Goal: Transaction & Acquisition: Purchase product/service

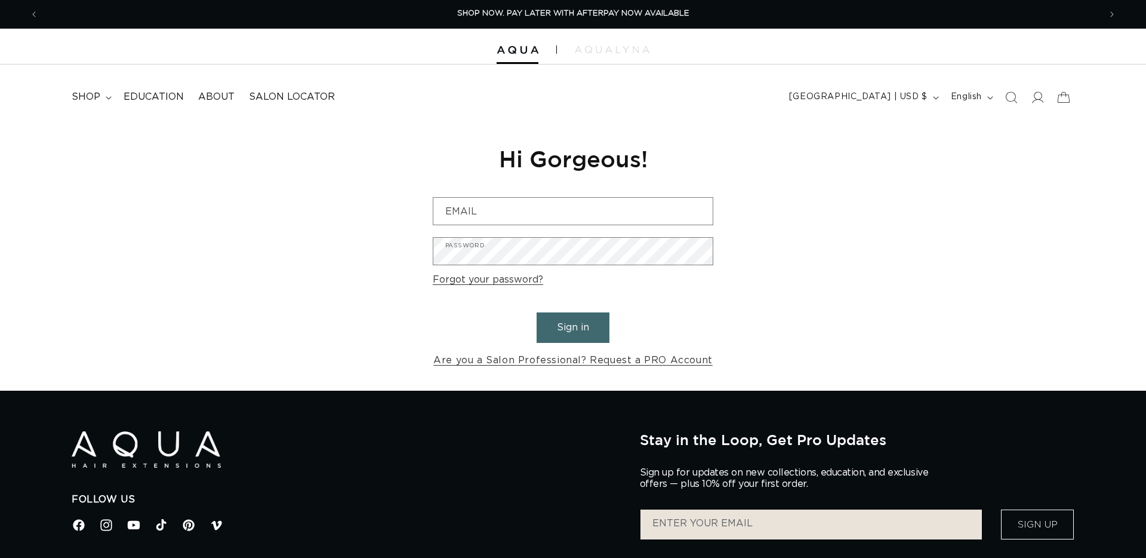
type input "Julie@salonsen.com"
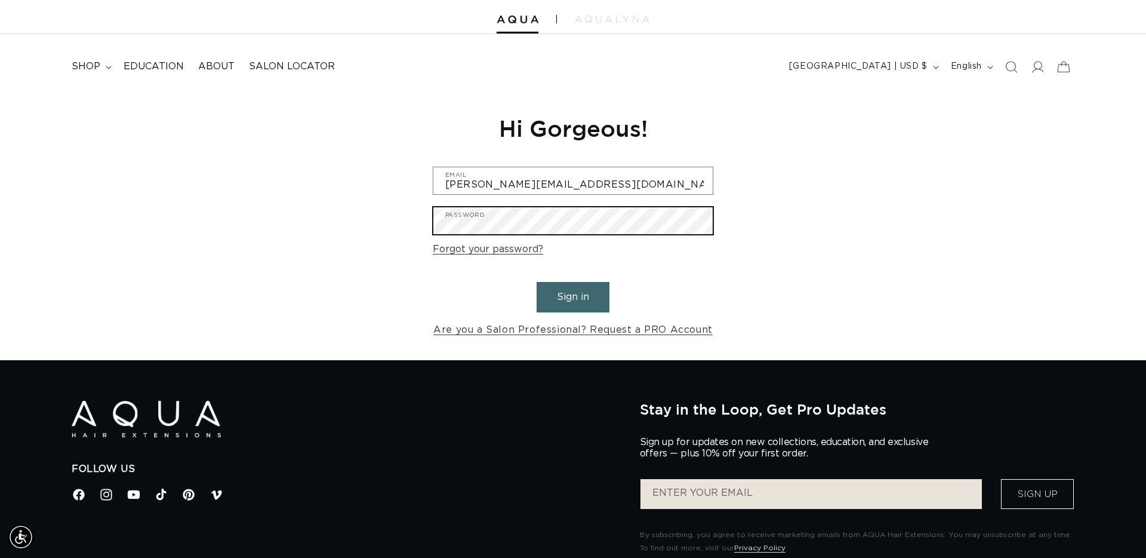
scroll to position [32, 0]
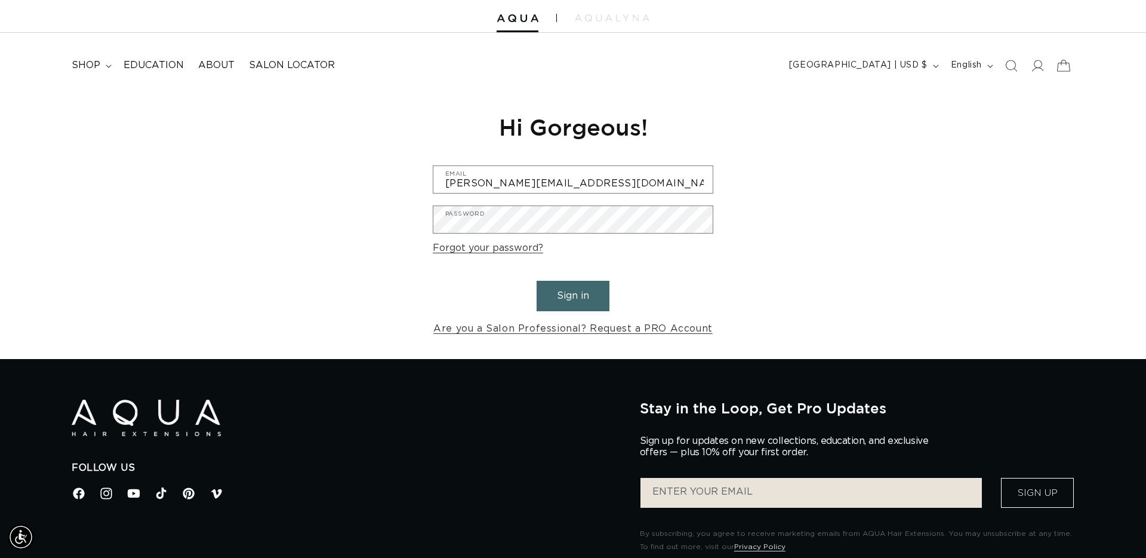
click at [1066, 69] on icon at bounding box center [1064, 65] width 28 height 28
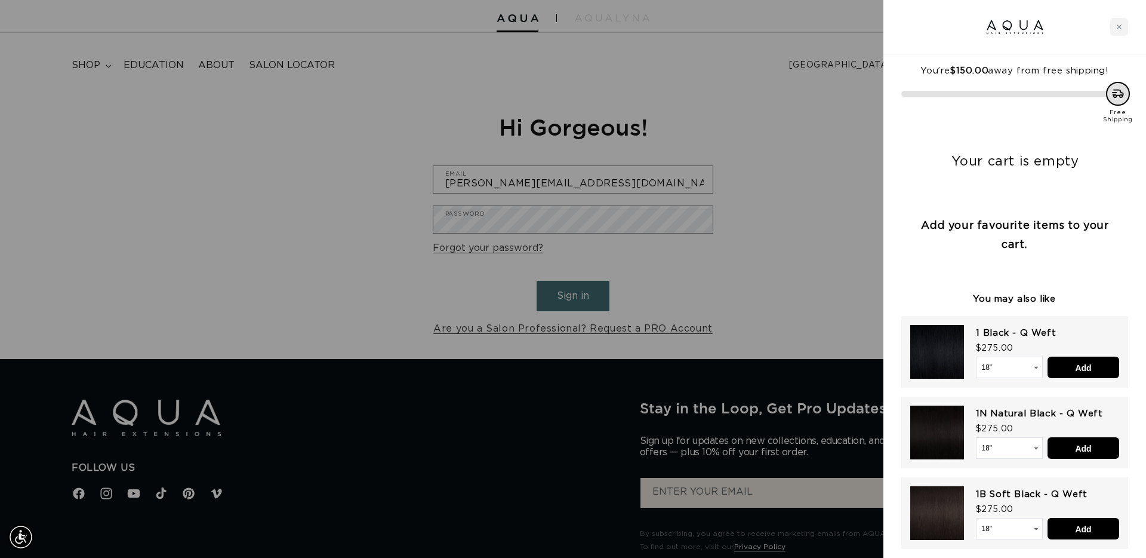
drag, startPoint x: 849, startPoint y: 142, endPoint x: 897, endPoint y: 133, distance: 49.2
click at [850, 142] on div at bounding box center [573, 279] width 1146 height 558
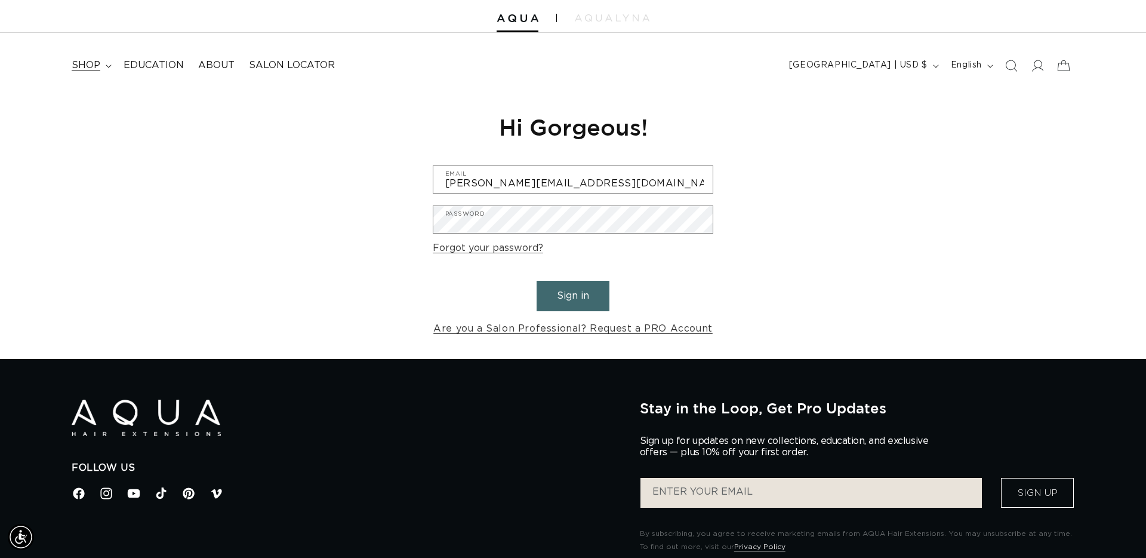
click at [88, 66] on span "shop" at bounding box center [86, 65] width 29 height 13
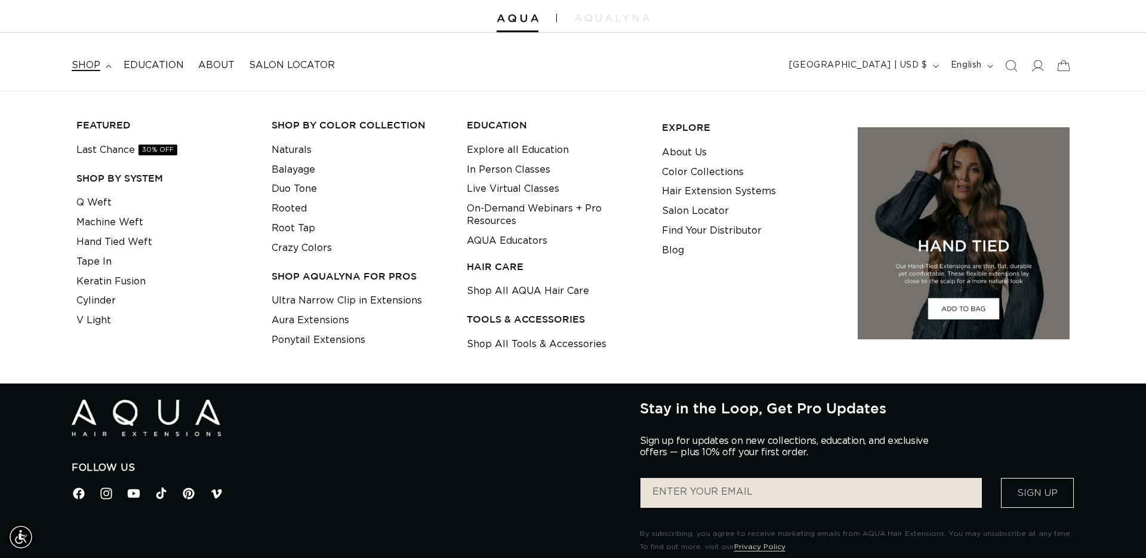
scroll to position [0, 1062]
click at [133, 279] on link "Keratin Fusion" at bounding box center [110, 282] width 69 height 20
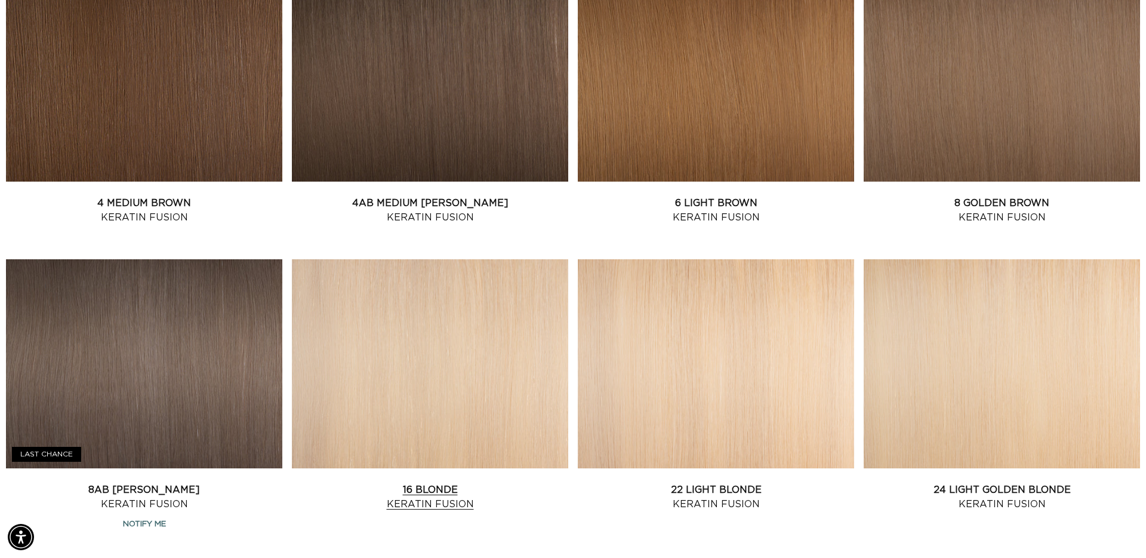
scroll to position [816, 0]
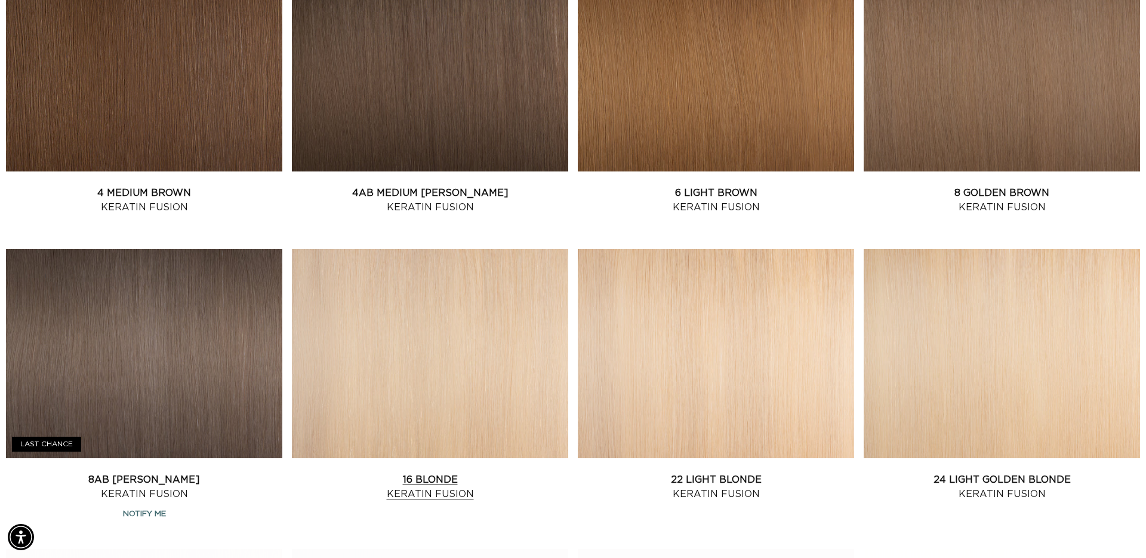
click at [419, 472] on link "16 Blonde Keratin Fusion" at bounding box center [430, 486] width 276 height 29
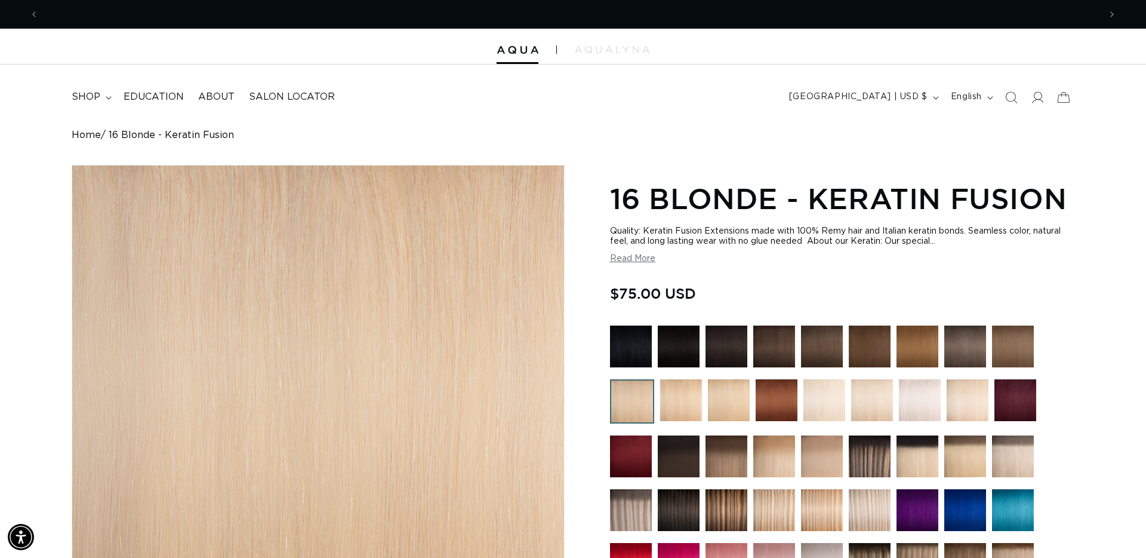
scroll to position [0, 2123]
click at [1069, 100] on icon at bounding box center [1064, 97] width 28 height 28
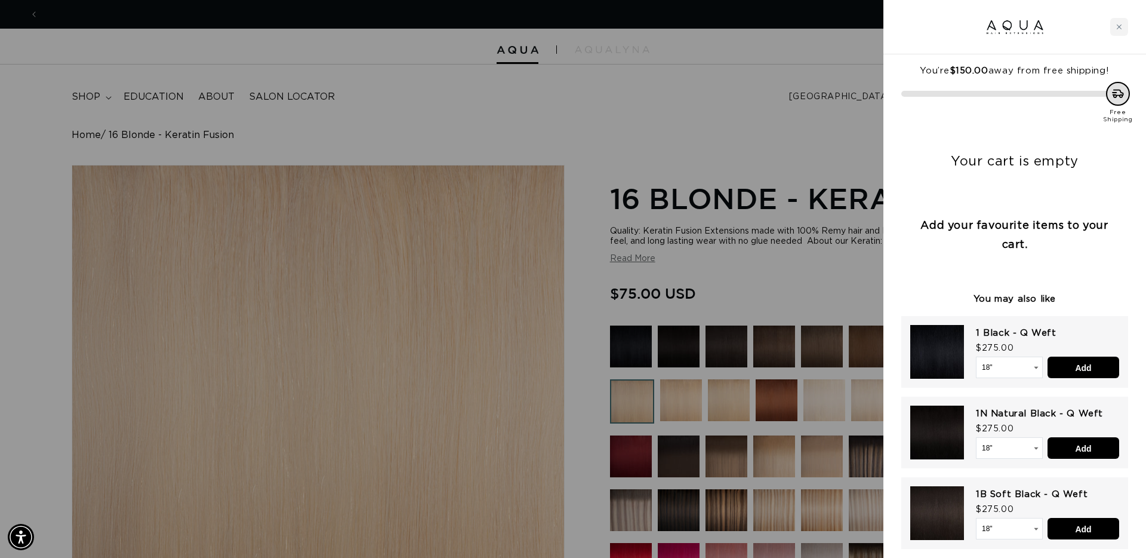
drag, startPoint x: 830, startPoint y: 138, endPoint x: 905, endPoint y: 133, distance: 74.8
click at [831, 138] on div at bounding box center [573, 279] width 1146 height 558
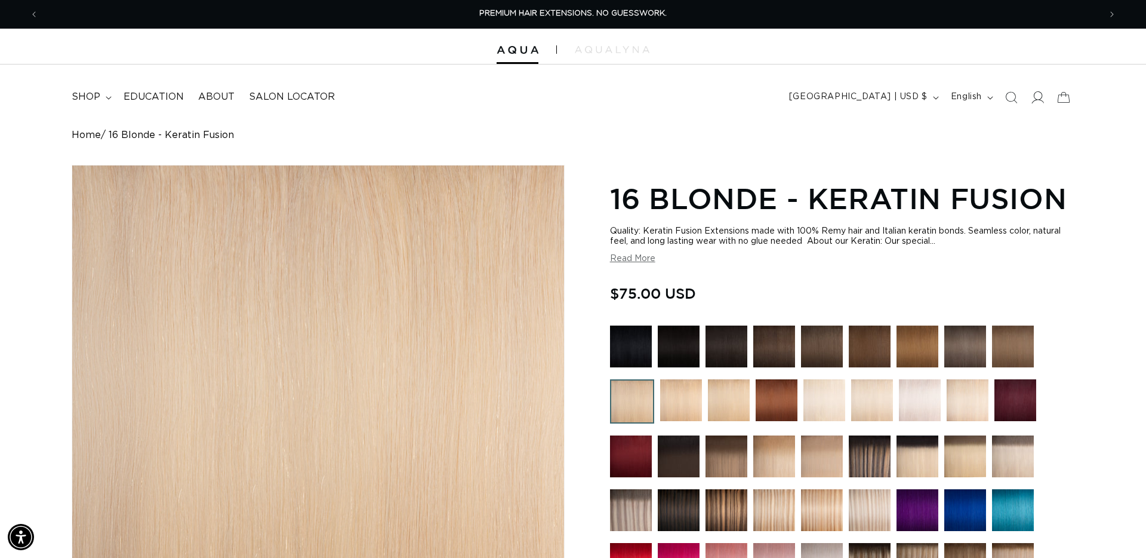
click at [1041, 96] on icon at bounding box center [1037, 97] width 13 height 13
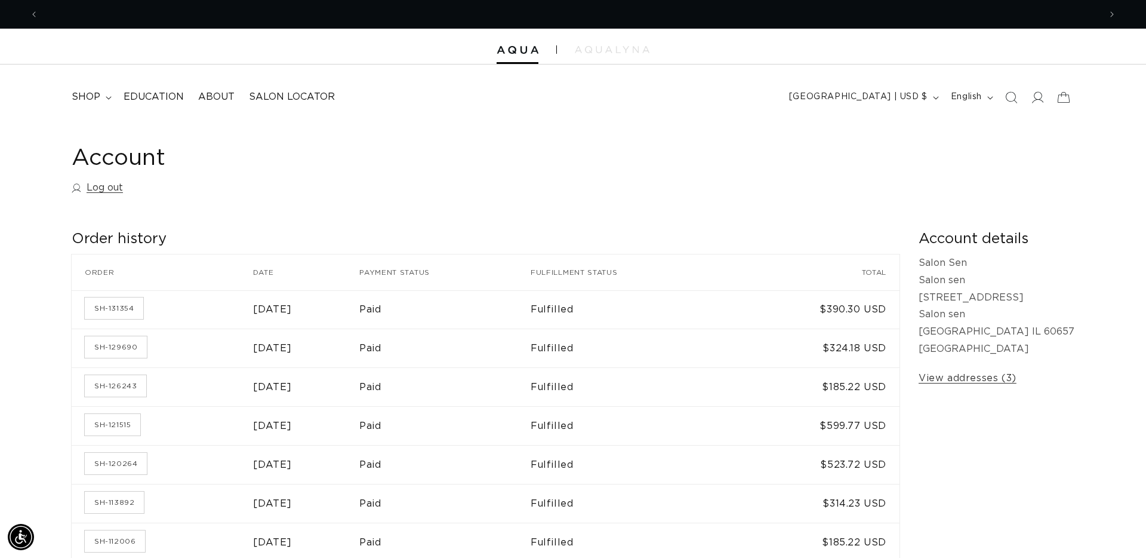
scroll to position [0, 1062]
click at [122, 381] on link "SH-126243" at bounding box center [115, 385] width 61 height 21
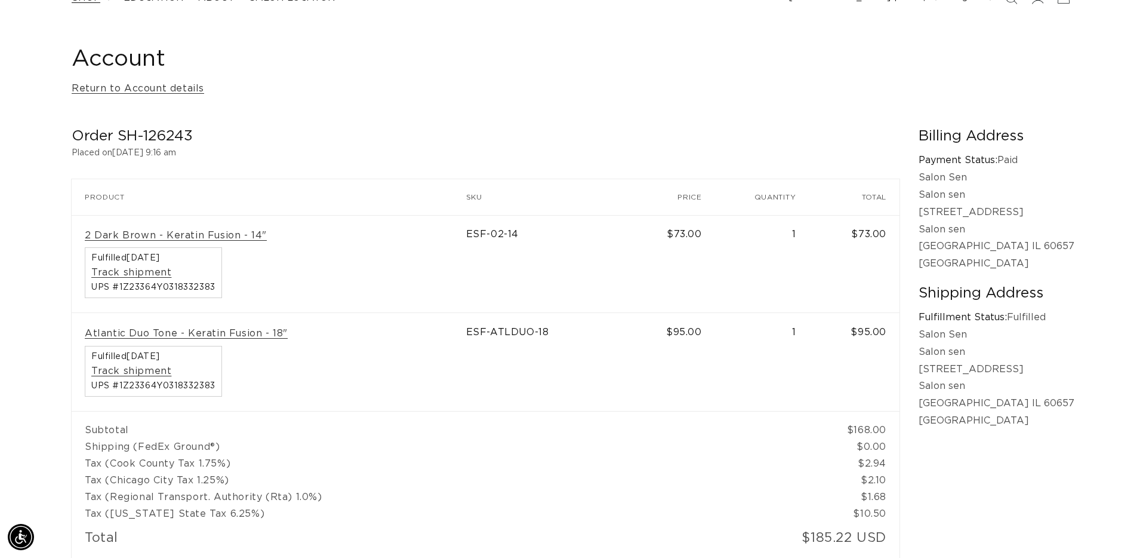
scroll to position [0, 1062]
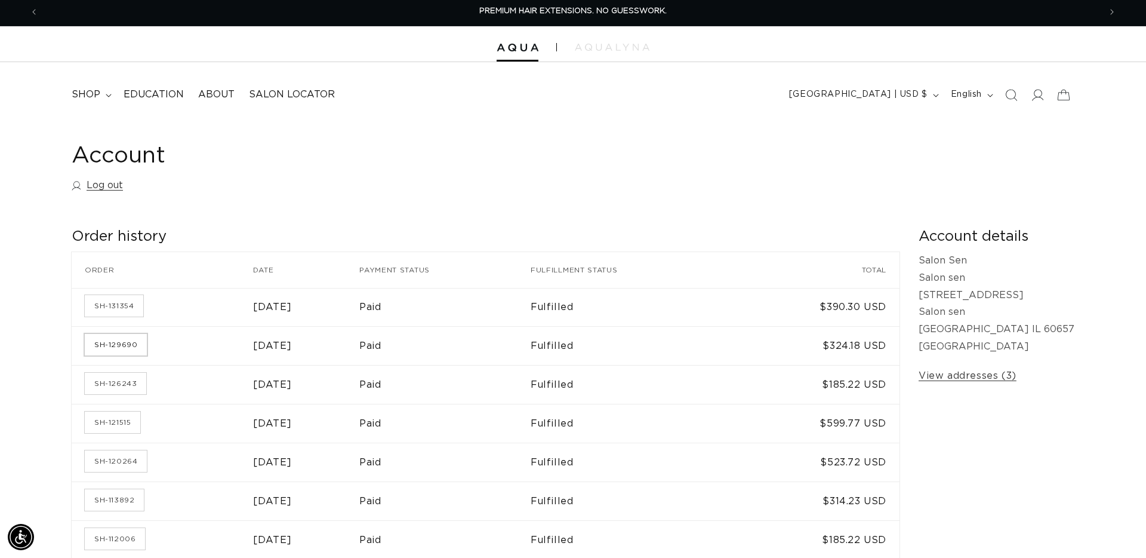
click at [122, 345] on link "SH-129690" at bounding box center [116, 344] width 62 height 21
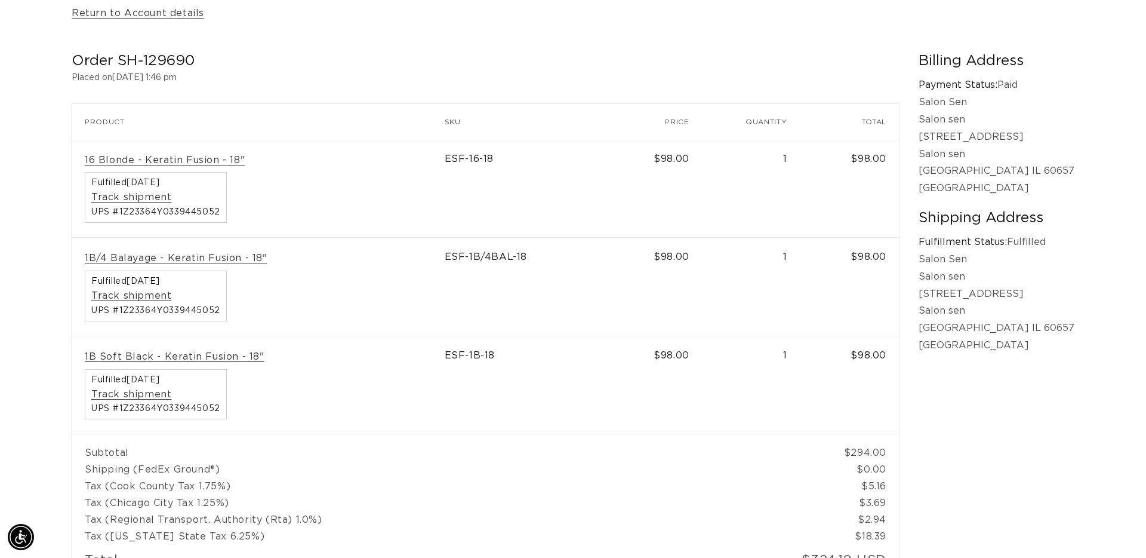
scroll to position [0, 2123]
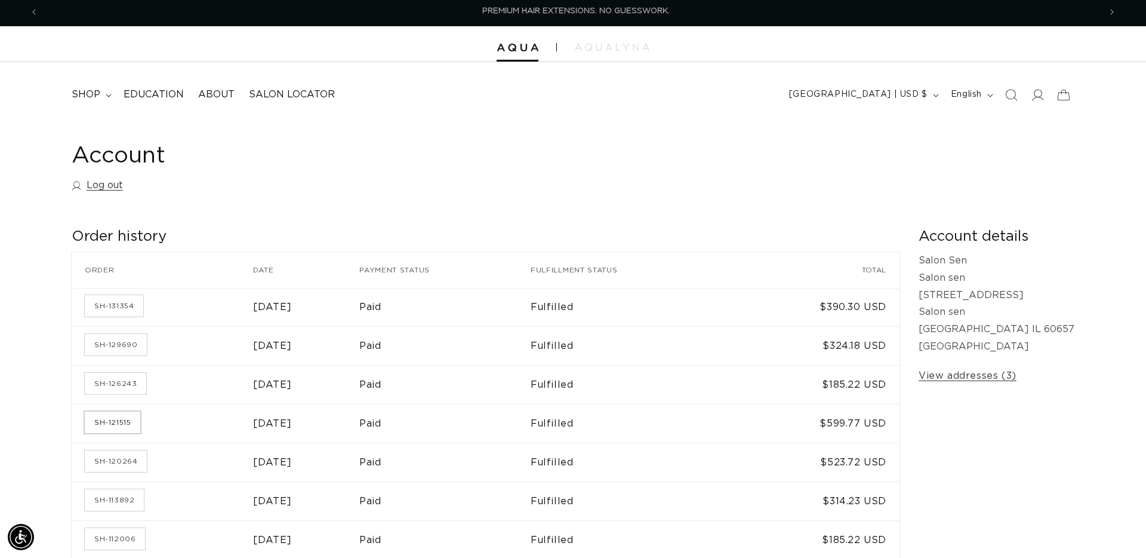
click at [110, 422] on link "SH-121515" at bounding box center [113, 421] width 56 height 21
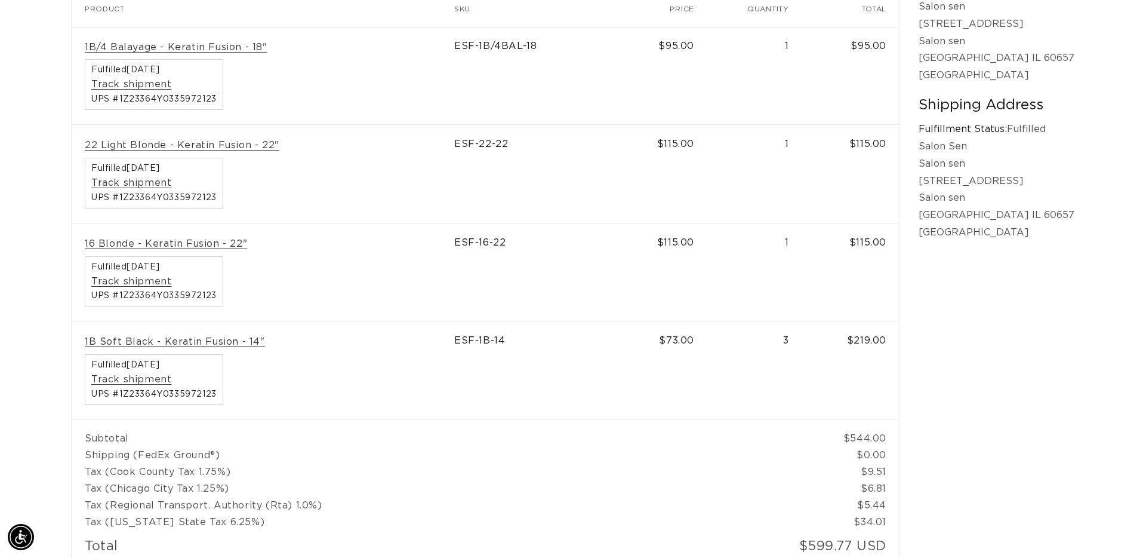
scroll to position [0, 2123]
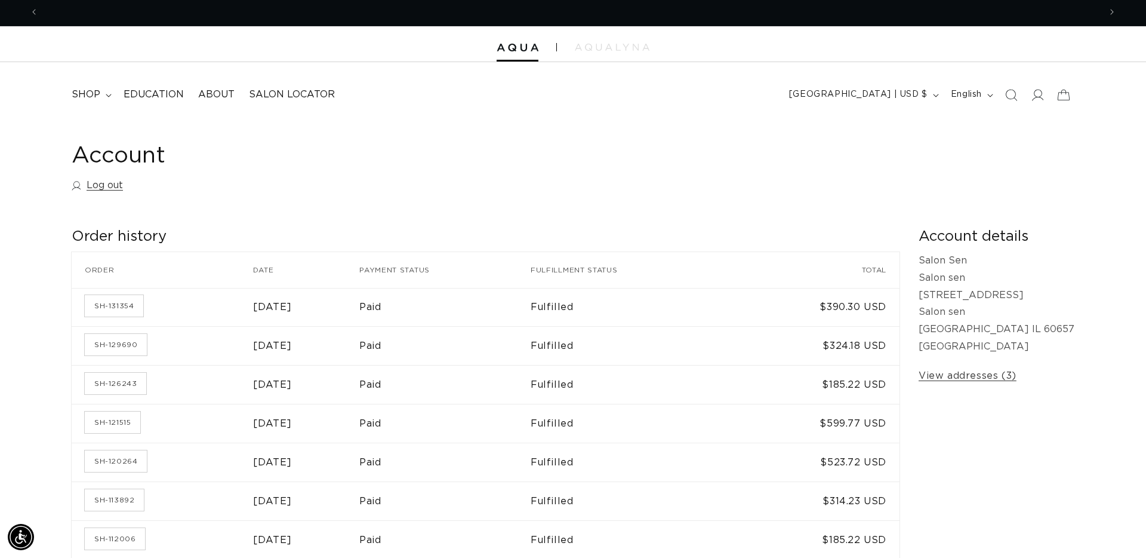
scroll to position [0, 2123]
click at [140, 382] on link "SH-126243" at bounding box center [115, 383] width 61 height 21
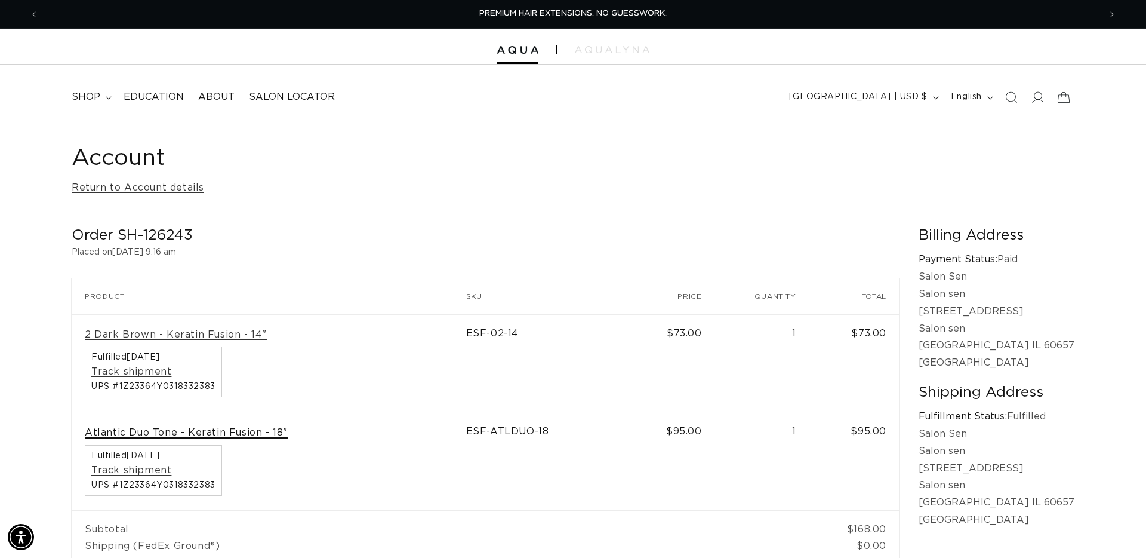
click at [237, 433] on link "Atlantic Duo Tone - Keratin Fusion - 18"" at bounding box center [186, 432] width 203 height 13
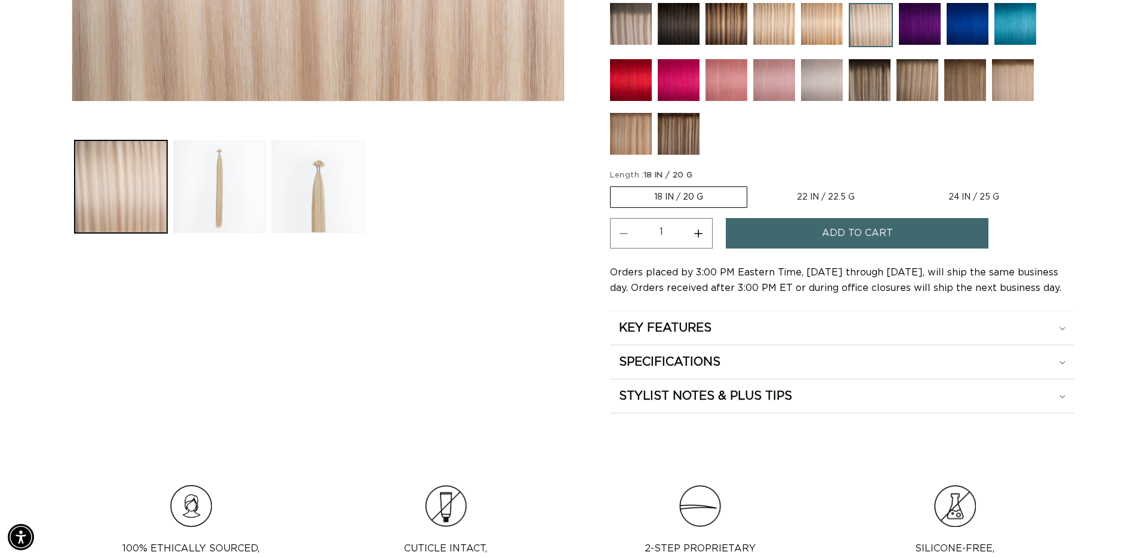
scroll to position [0, 1062]
click at [854, 234] on span "Add to cart" at bounding box center [857, 233] width 71 height 30
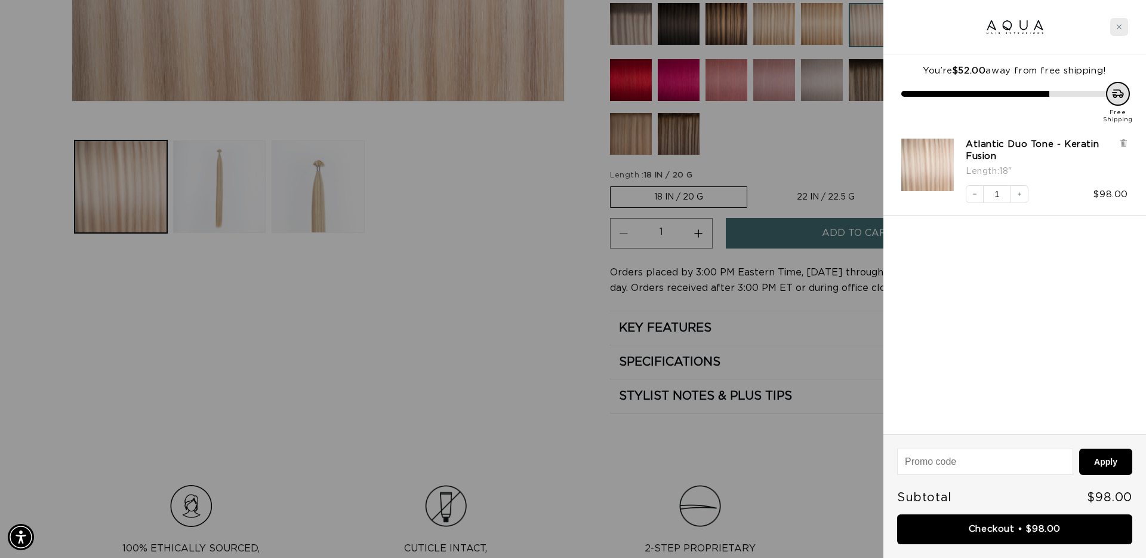
scroll to position [0, 0]
click at [1120, 29] on icon "Close cart" at bounding box center [1120, 27] width 6 height 6
